Goal: Find contact information: Find contact information

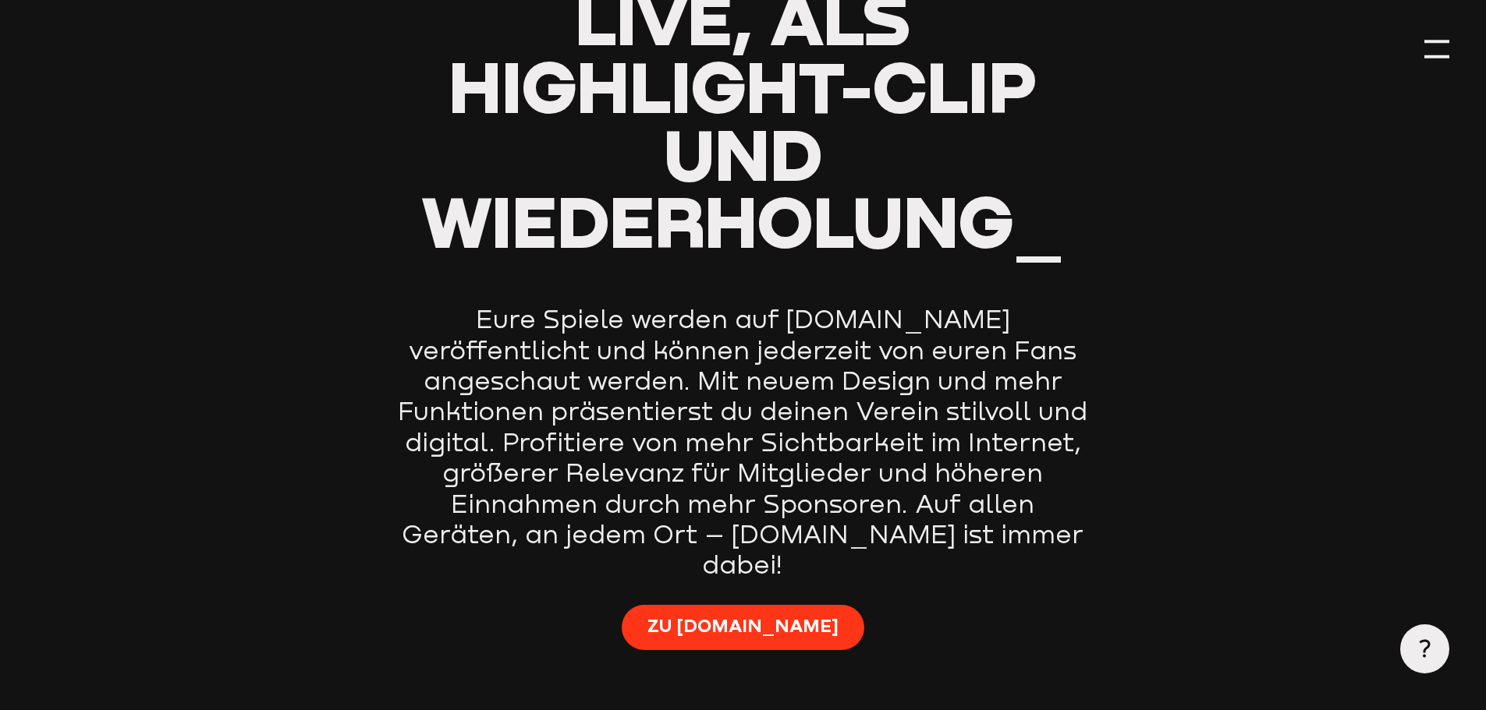
scroll to position [1170, 0]
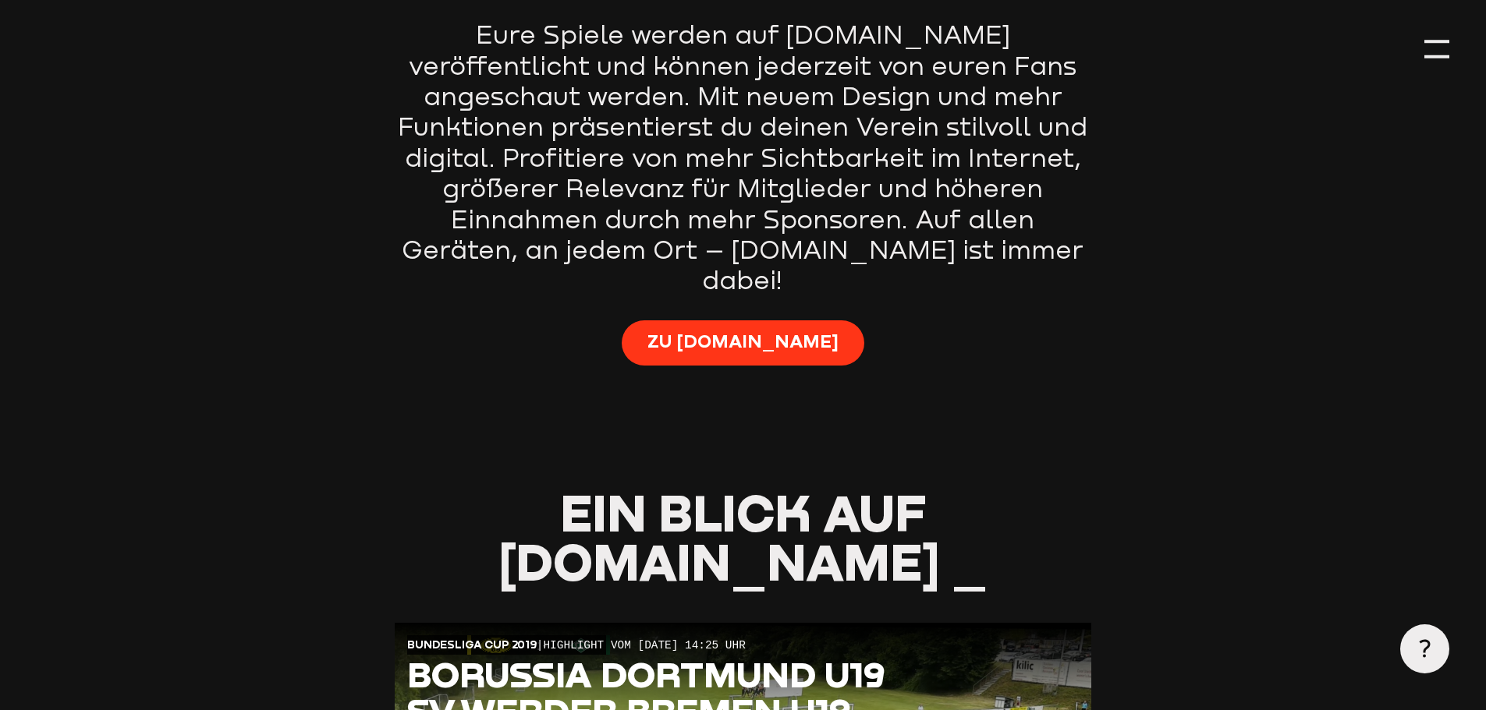
type input "0.8"
drag, startPoint x: 1448, startPoint y: 48, endPoint x: 1440, endPoint y: 53, distance: 9.8
click at [1445, 52] on div at bounding box center [1436, 49] width 25 height 25
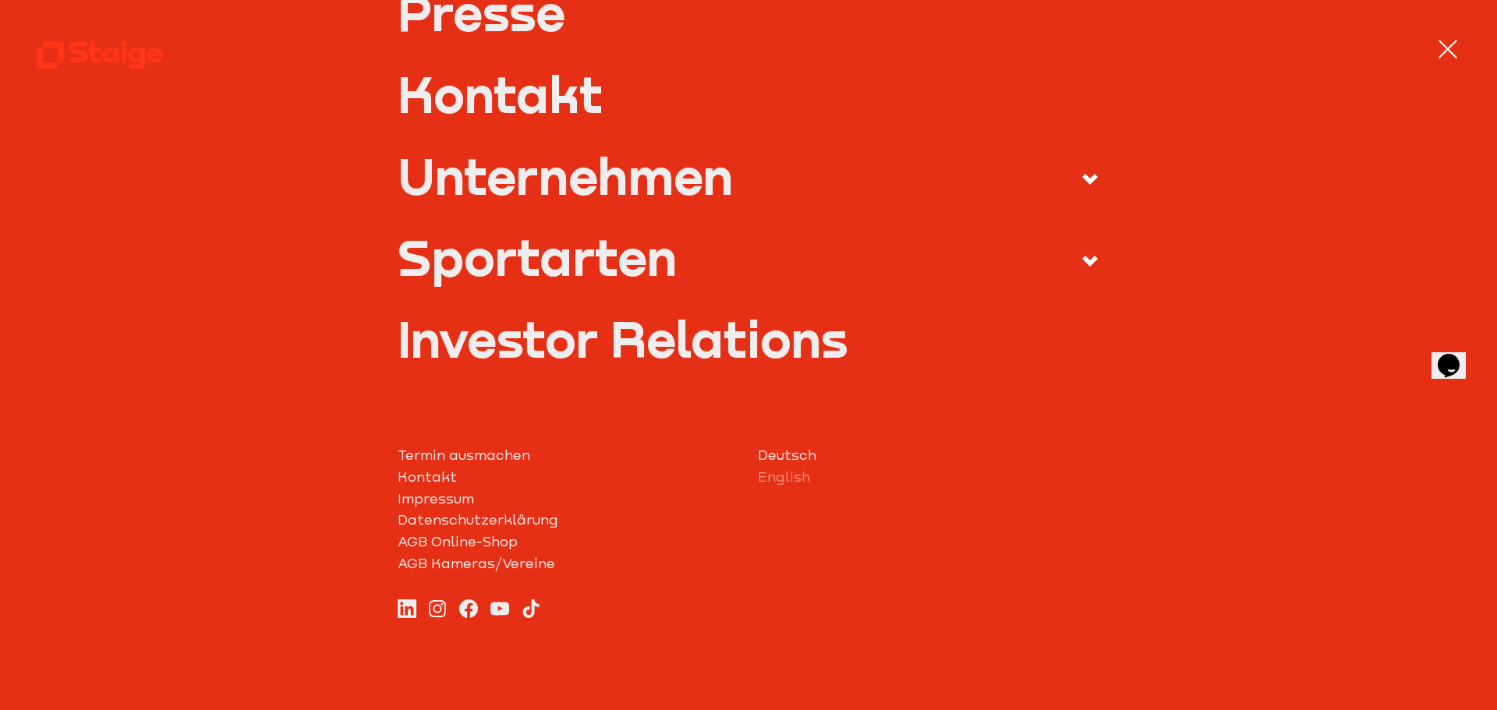
scroll to position [703, 0]
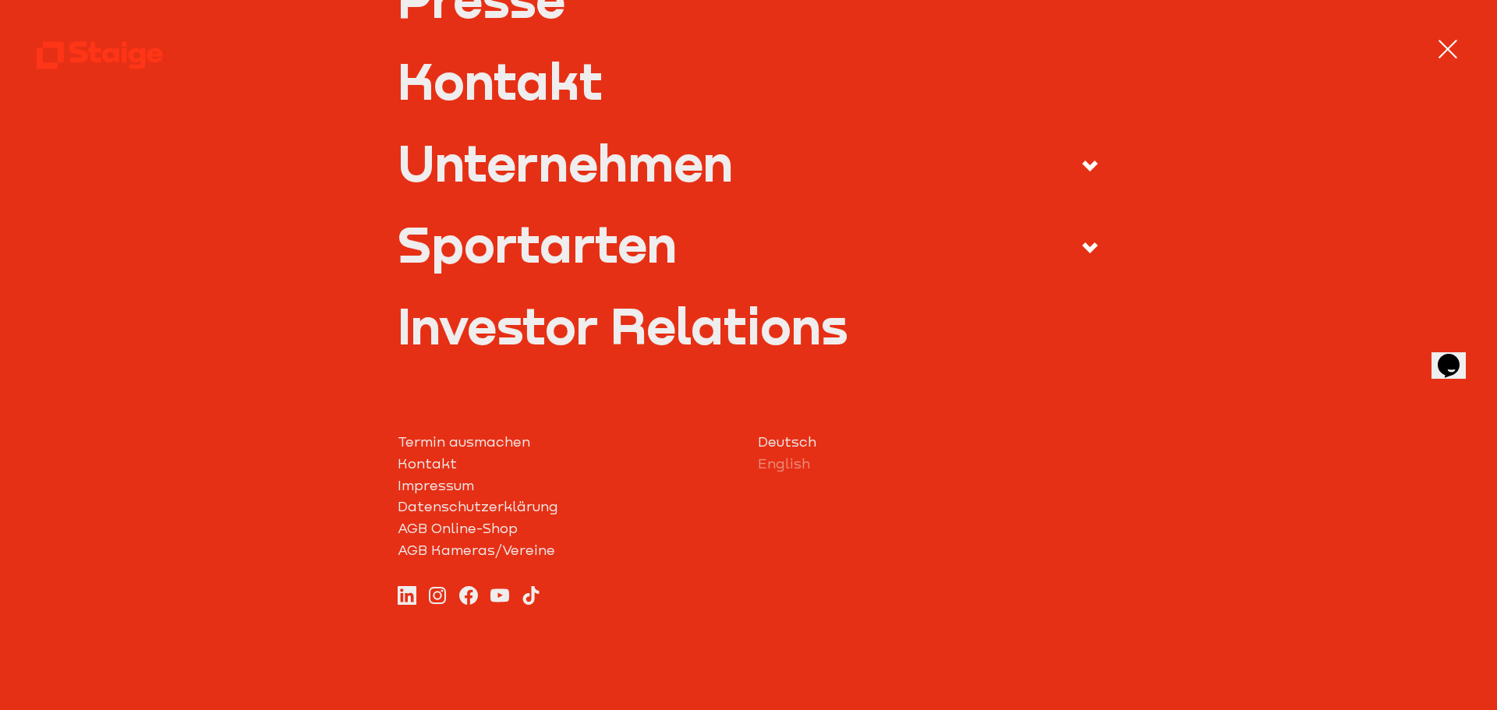
click at [423, 480] on link "Impressum" at bounding box center [569, 487] width 342 height 22
click at [421, 482] on link "Impressum" at bounding box center [569, 487] width 342 height 22
click at [422, 482] on link "Impressum" at bounding box center [569, 487] width 342 height 22
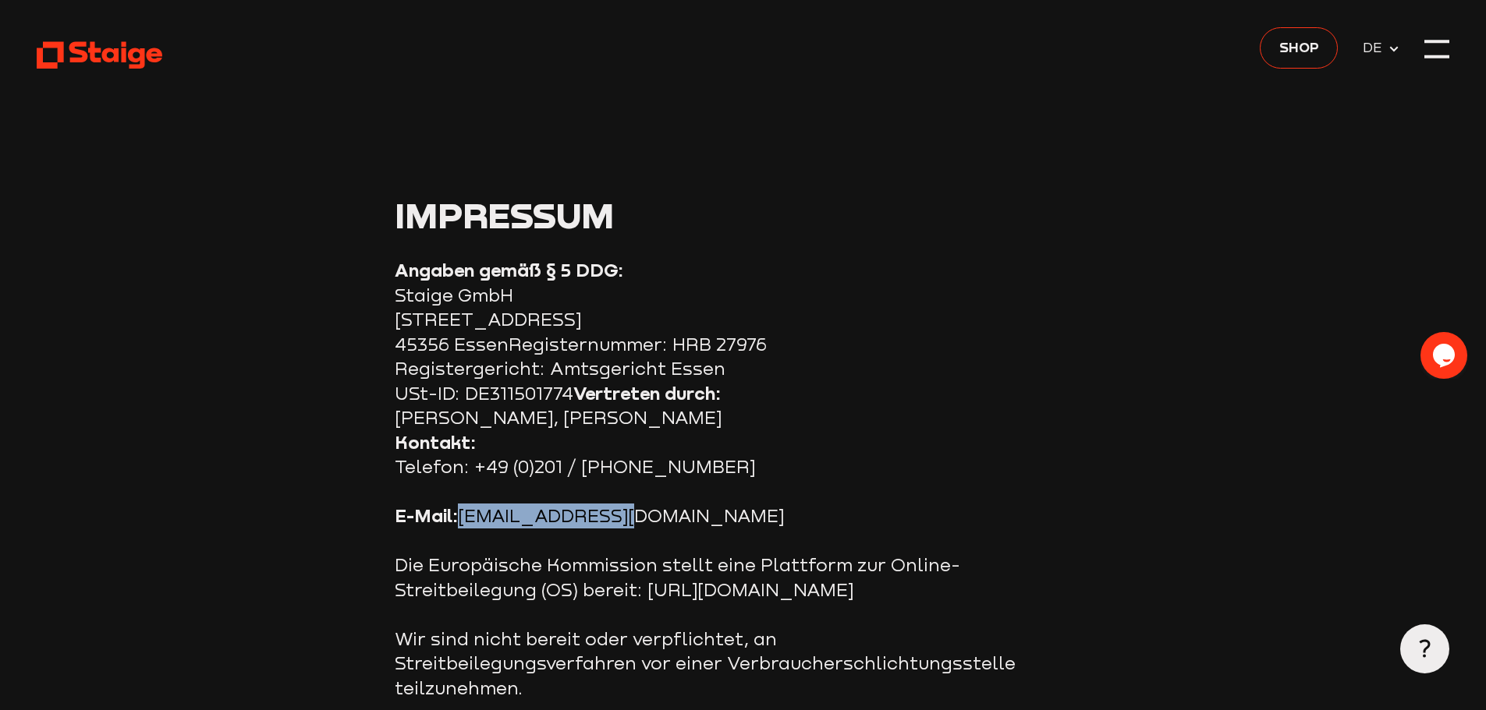
drag, startPoint x: 459, startPoint y: 517, endPoint x: 658, endPoint y: 504, distance: 199.3
copy p "info@staige.com"
click at [763, 529] on p "E-Mail: info@staige.com" at bounding box center [707, 516] width 624 height 25
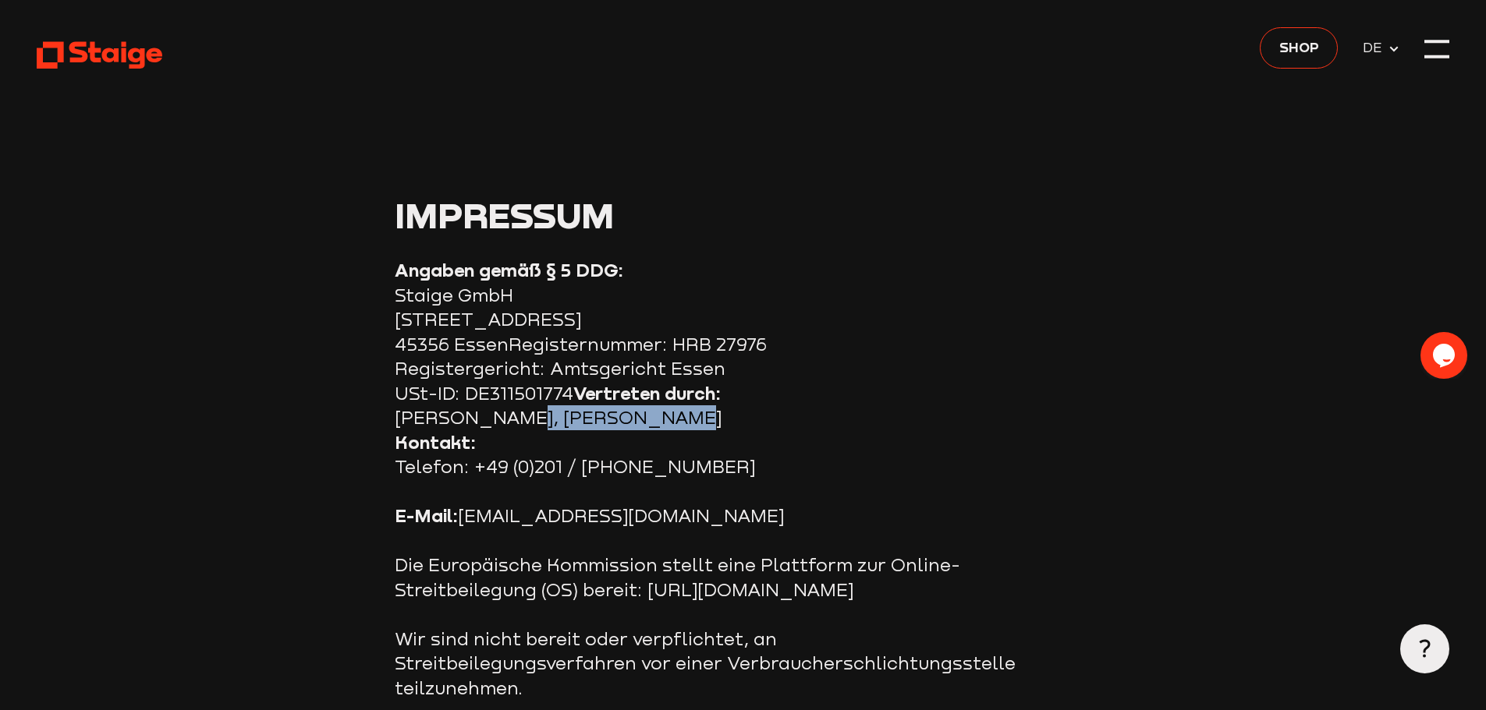
drag, startPoint x: 499, startPoint y: 416, endPoint x: 686, endPoint y: 427, distance: 186.7
copy section "Marvin Baudewig"
